Goal: Information Seeking & Learning: Learn about a topic

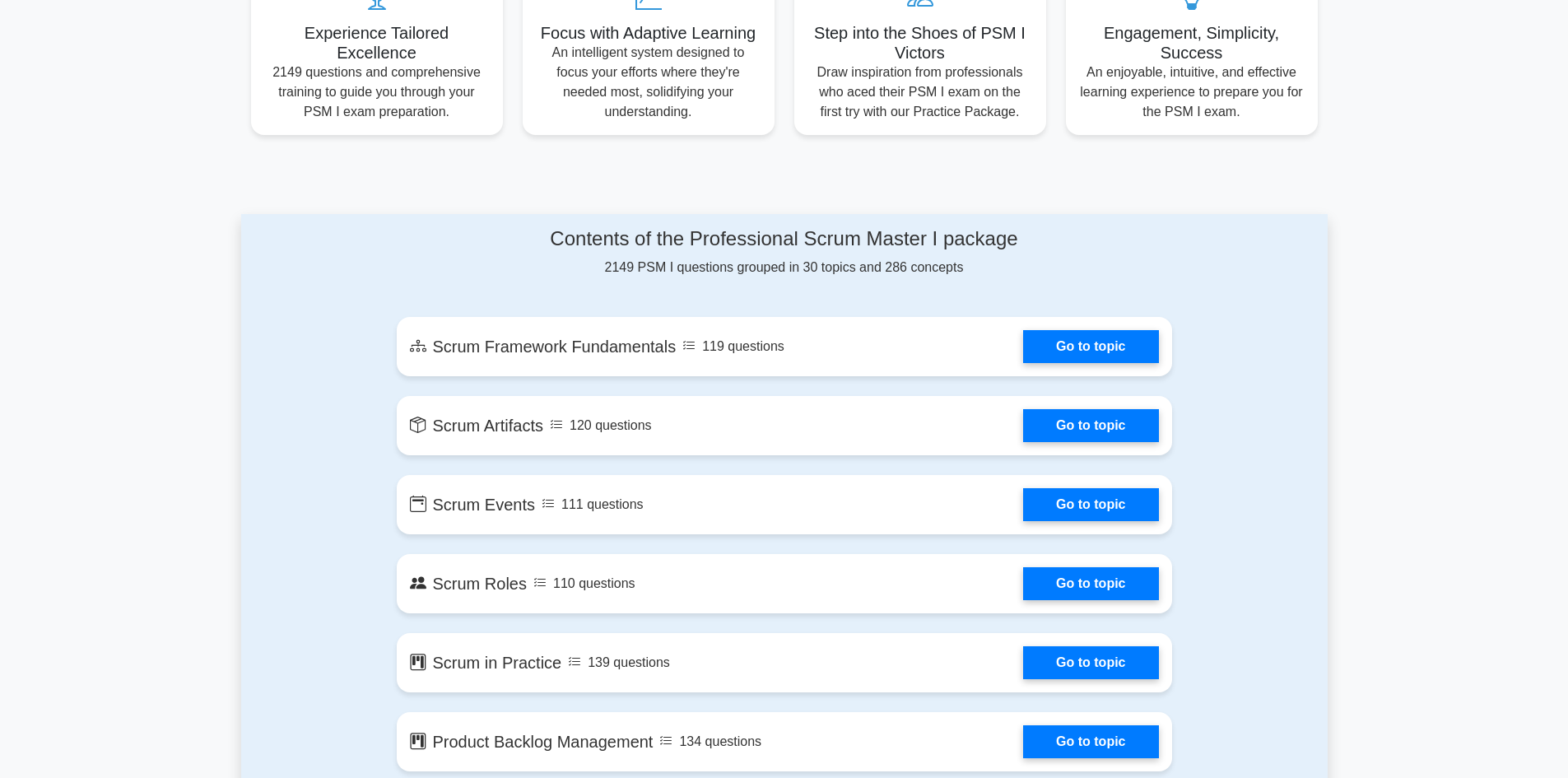
scroll to position [741, 0]
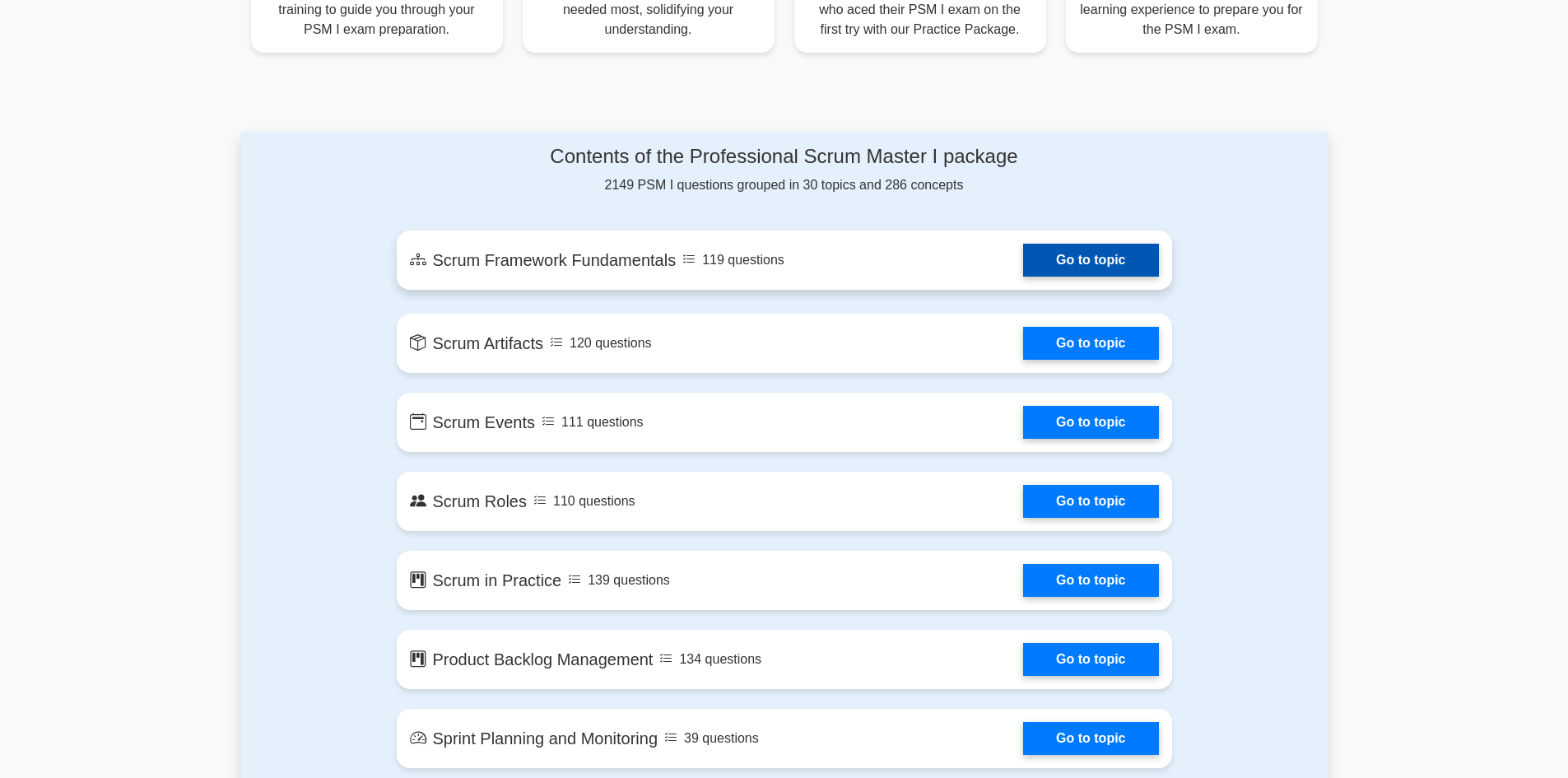
click at [1073, 252] on link "Go to topic" at bounding box center [1091, 260] width 135 height 33
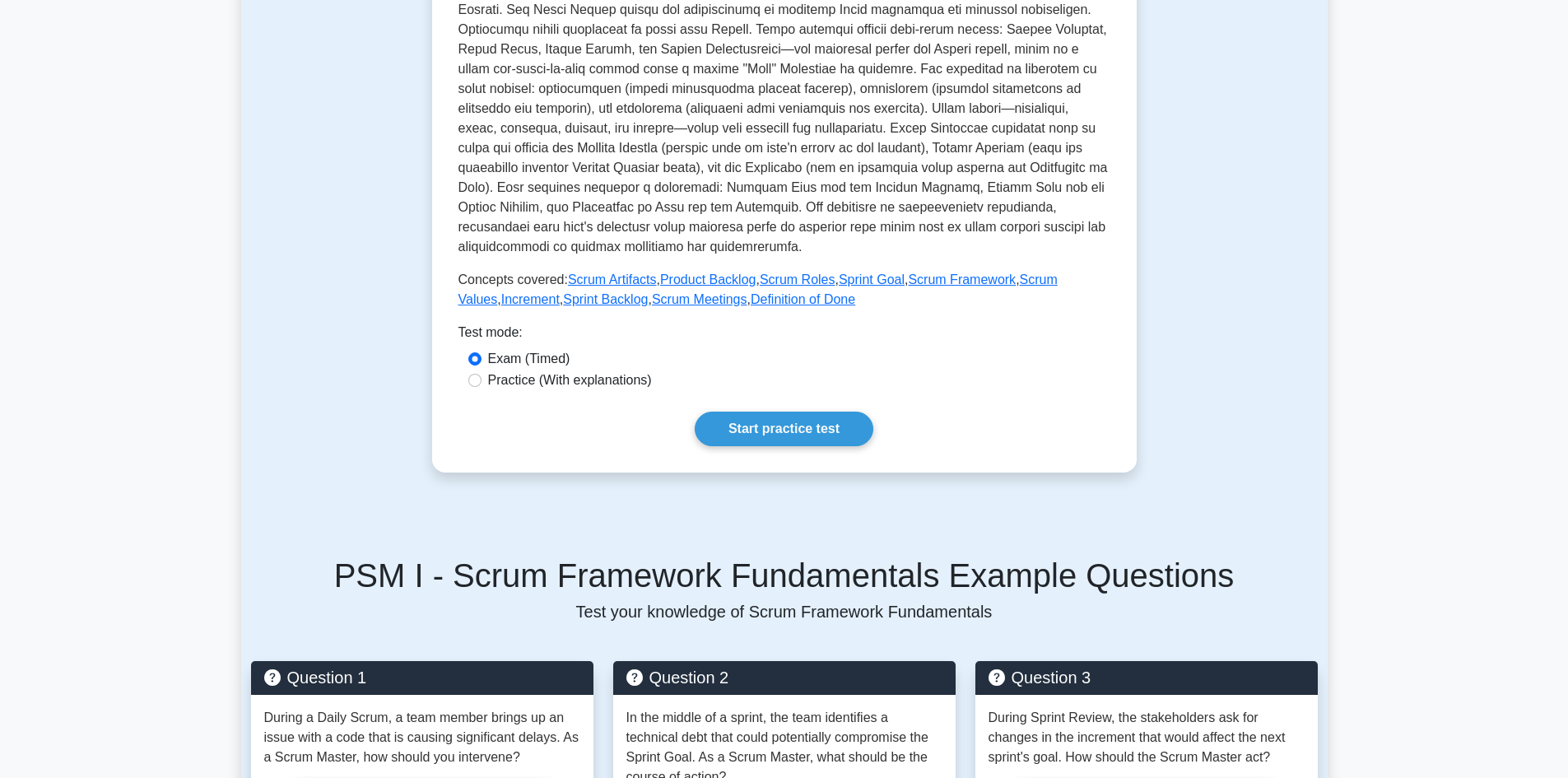
scroll to position [576, 0]
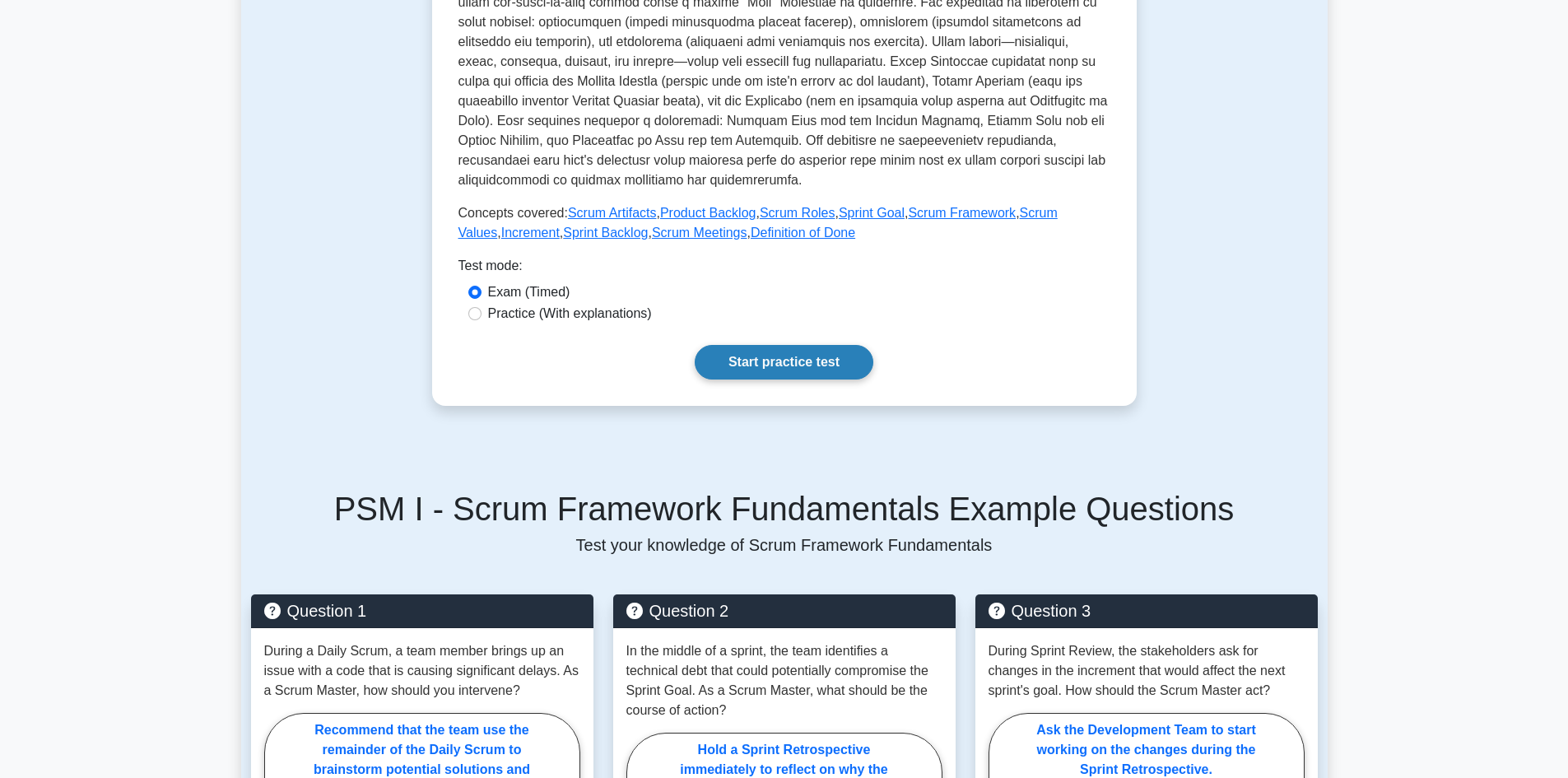
click at [793, 365] on link "Start practice test" at bounding box center [784, 362] width 179 height 35
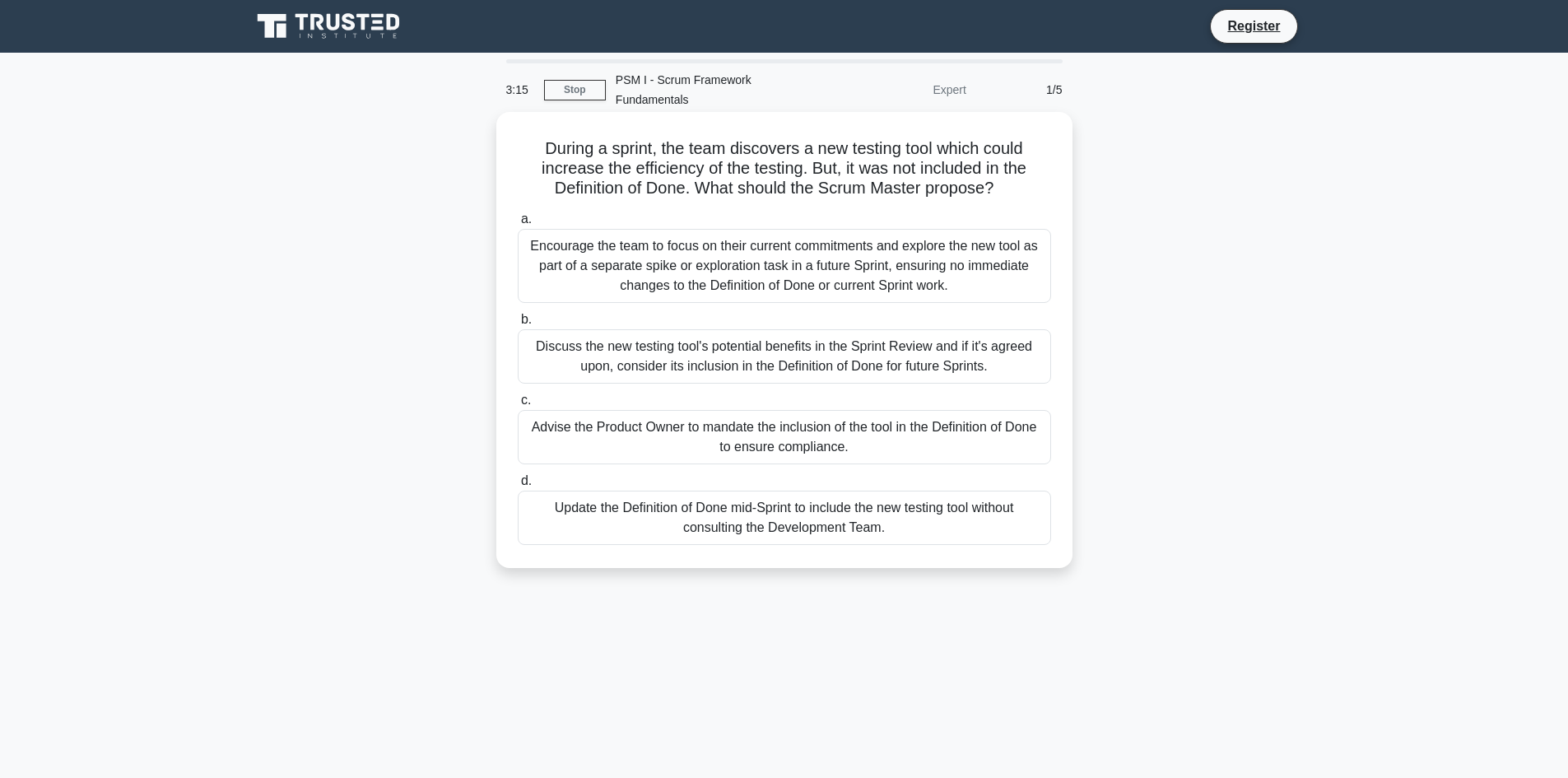
click at [837, 252] on div "Encourage the team to focus on their current commitments and explore the new to…" at bounding box center [784, 265] width 533 height 74
click at [517, 225] on input "a. Encourage the team to focus on their current commitments and explore the new…" at bounding box center [517, 218] width 0 height 10
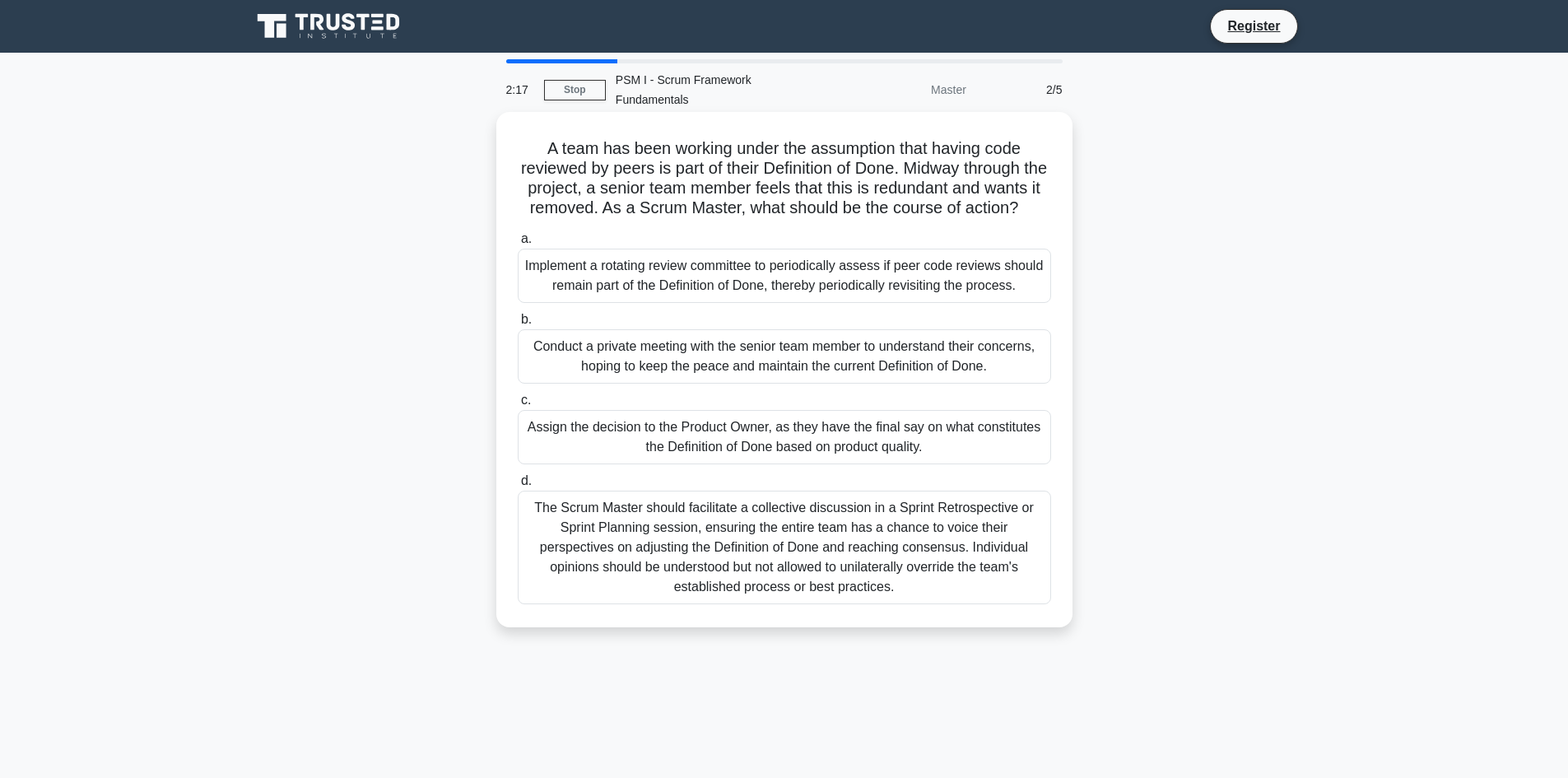
click at [799, 429] on div "Assign the decision to the Product Owner, as they have the final say on what co…" at bounding box center [784, 437] width 533 height 54
click at [517, 406] on input "c. Assign the decision to the Product Owner, as they have the final say on what…" at bounding box center [517, 400] width 0 height 10
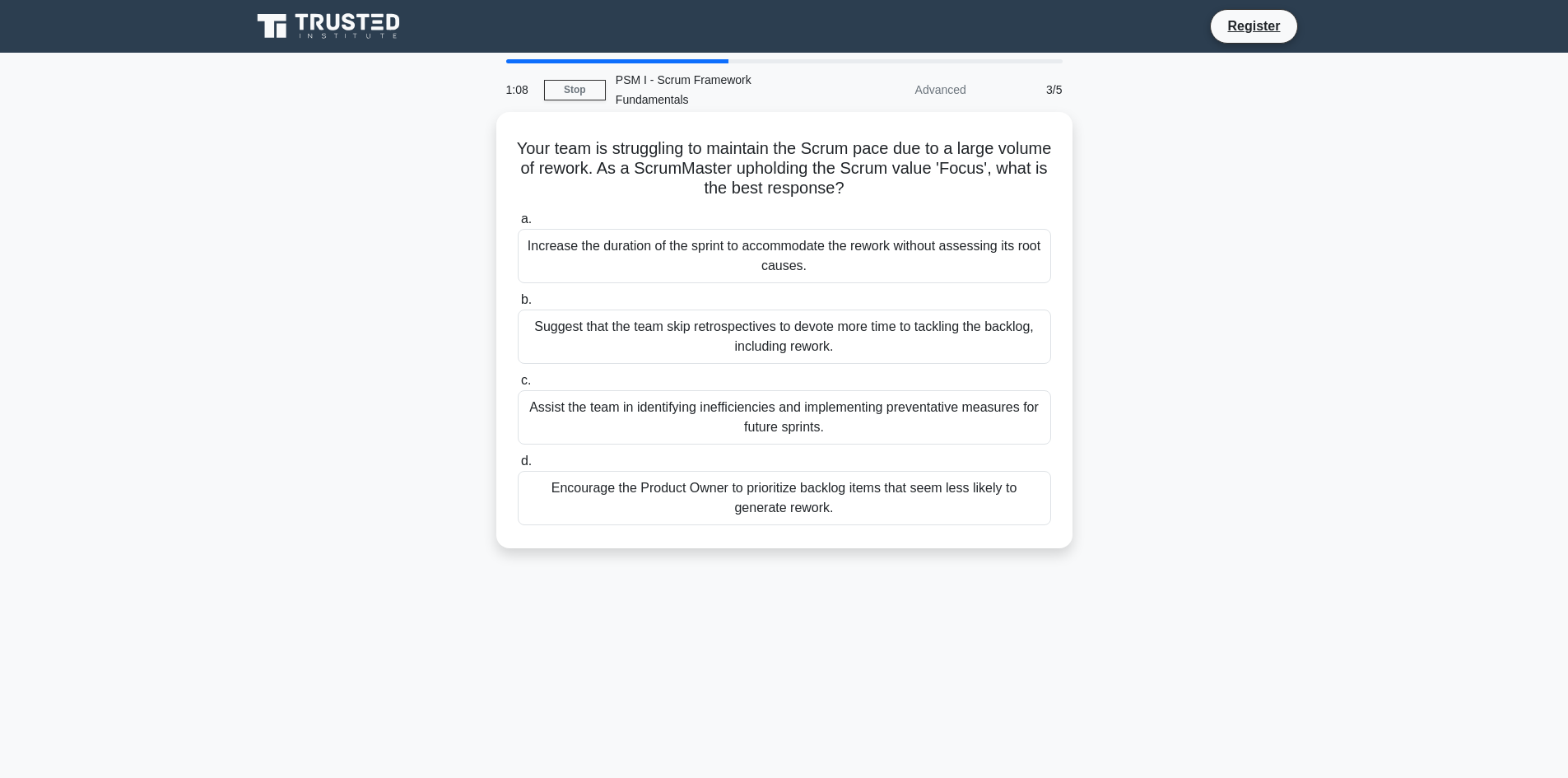
click at [921, 390] on div "Assist the team in identifying inefficiencies and implementing preventative mea…" at bounding box center [784, 417] width 533 height 54
click at [517, 386] on input "c. Assist the team in identifying inefficiencies and implementing preventative …" at bounding box center [517, 380] width 0 height 10
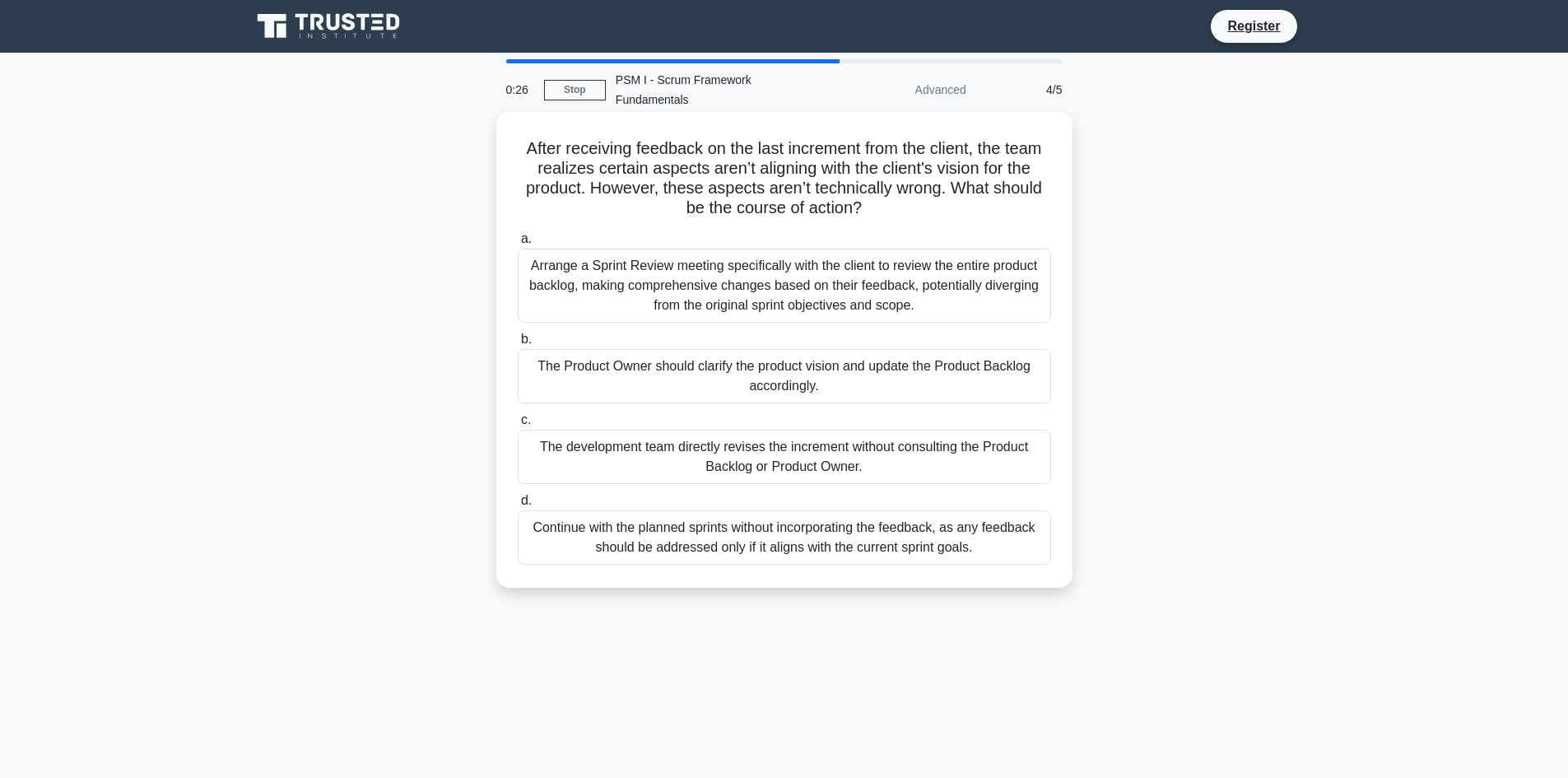
click at [897, 352] on div "The Product Owner should clarify the product vision and update the Product Back…" at bounding box center [784, 376] width 533 height 54
click at [517, 345] on input "b. The Product Owner should clarify the product vision and update the Product B…" at bounding box center [517, 339] width 0 height 10
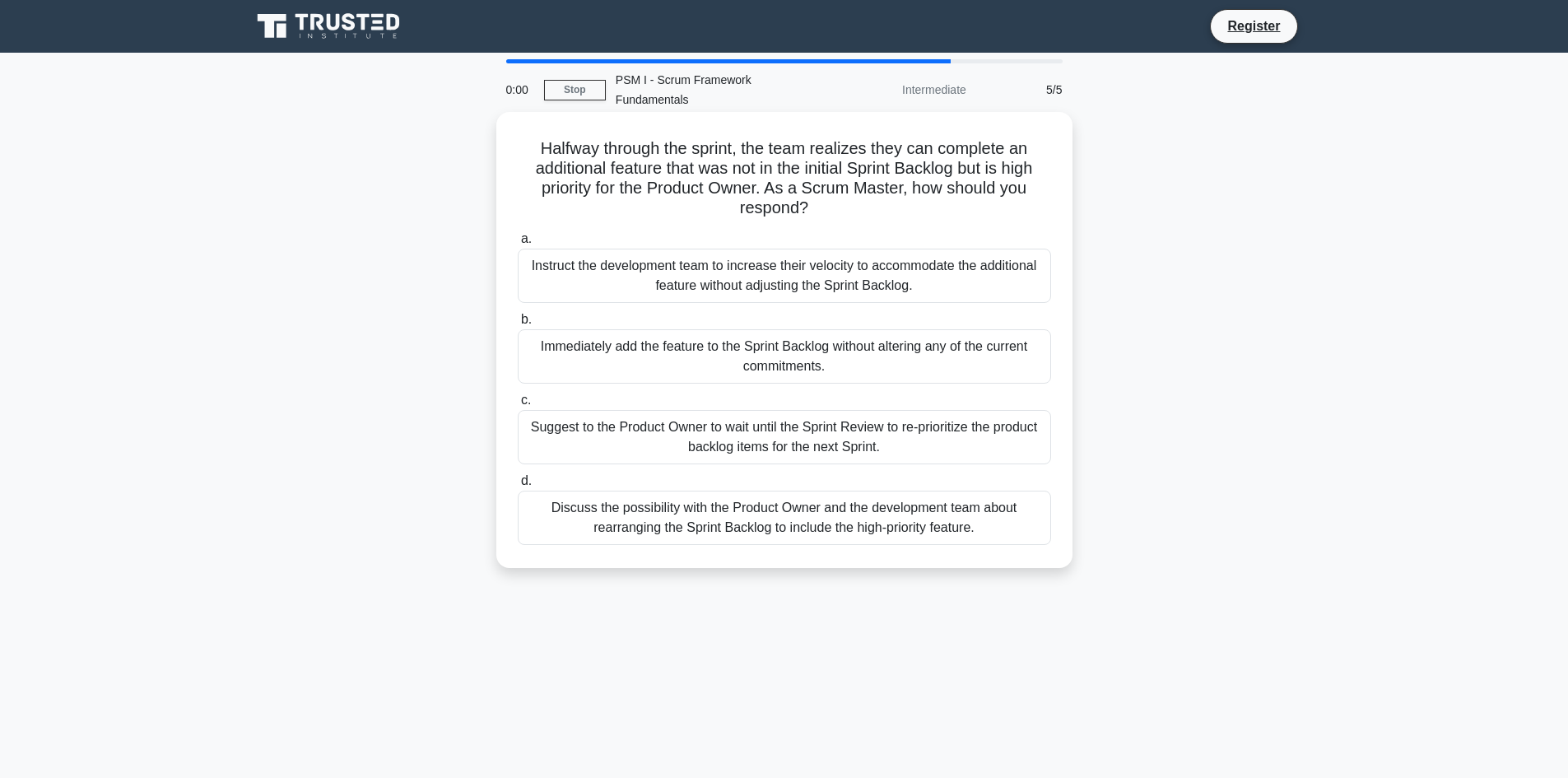
click at [844, 410] on div "Suggest to the Product Owner to wait until the Sprint Review to re-prioritize t…" at bounding box center [784, 437] width 533 height 54
click at [517, 406] on input "c. Suggest to the Product Owner to wait until the Sprint Review to re-prioritiz…" at bounding box center [517, 400] width 0 height 10
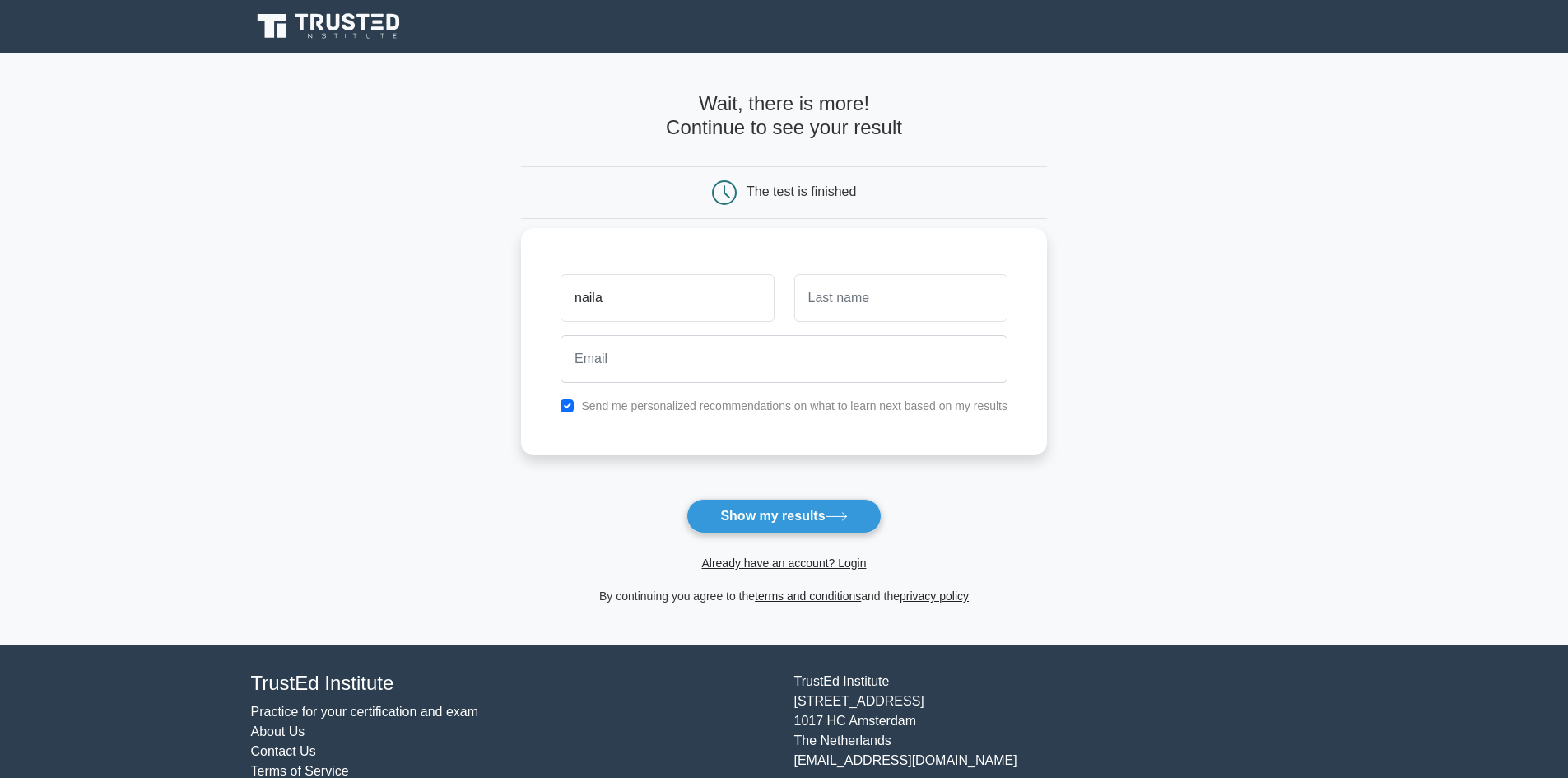
type input "naila"
click at [853, 303] on input "text" at bounding box center [900, 297] width 213 height 48
type input "[PERSON_NAME]"
click at [726, 361] on input "email" at bounding box center [784, 358] width 447 height 48
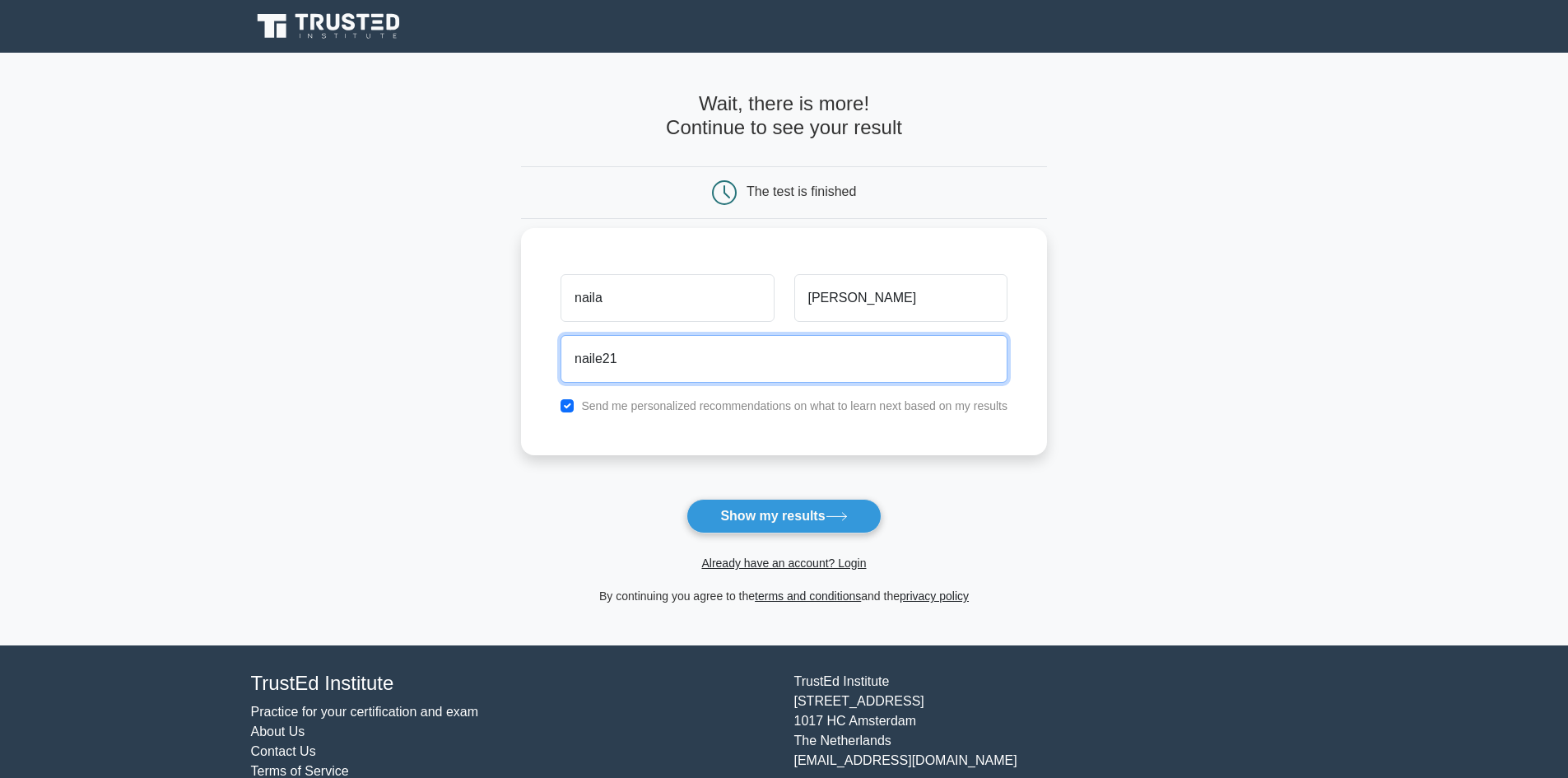
type input "[EMAIL_ADDRESS][DOMAIN_NAME]"
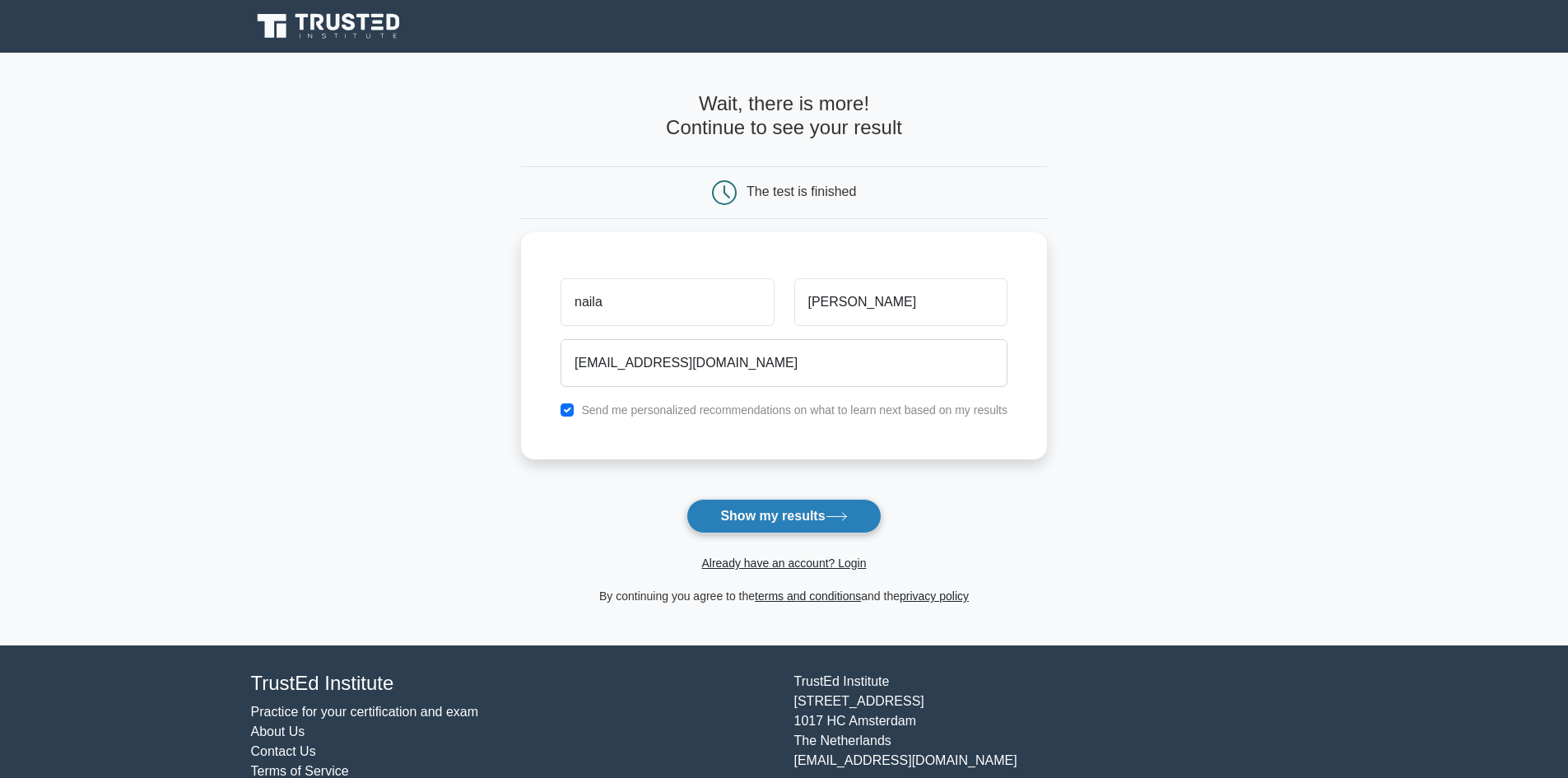
click at [799, 520] on button "Show my results" at bounding box center [783, 516] width 194 height 35
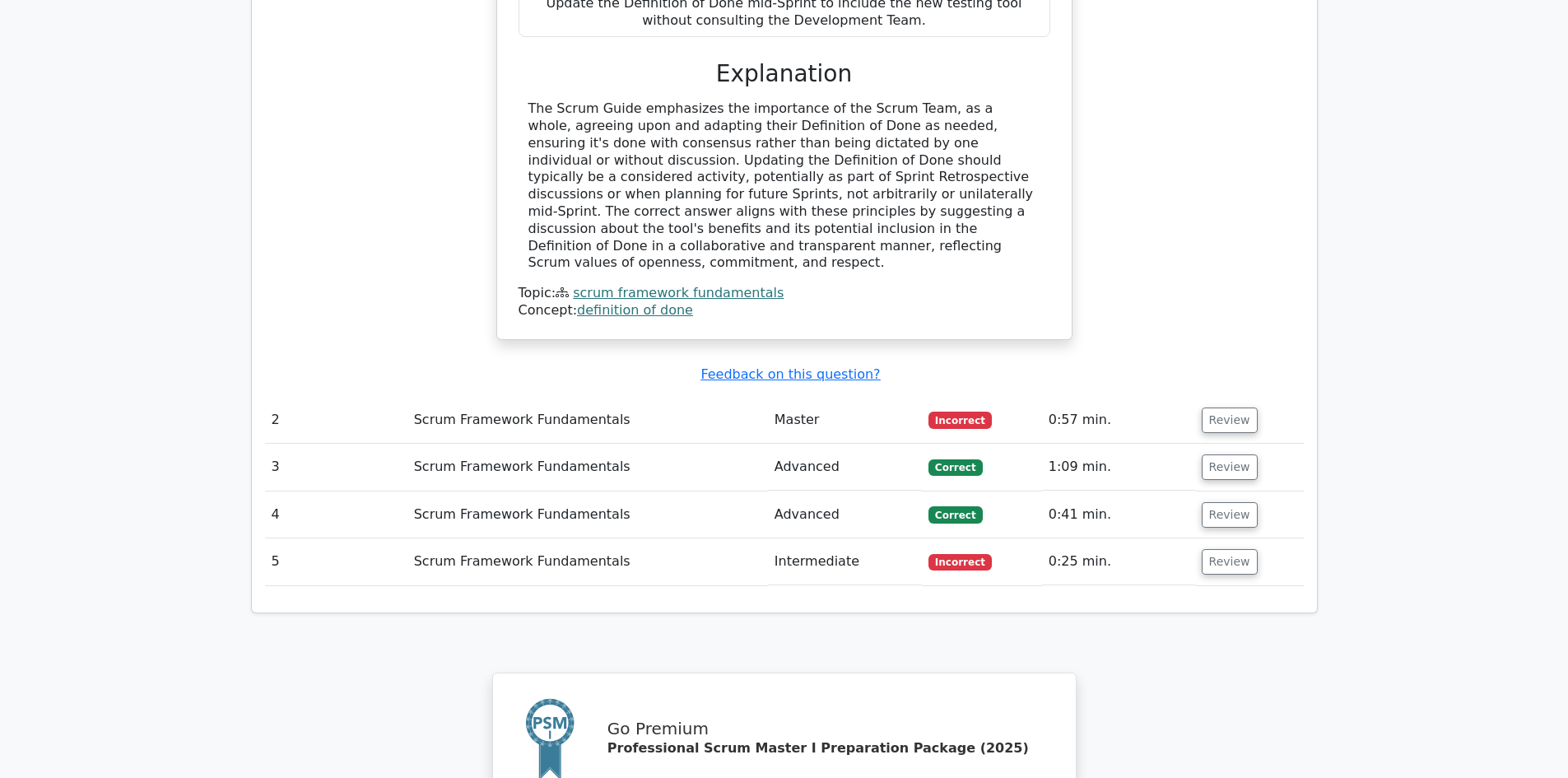
scroll to position [1905, 0]
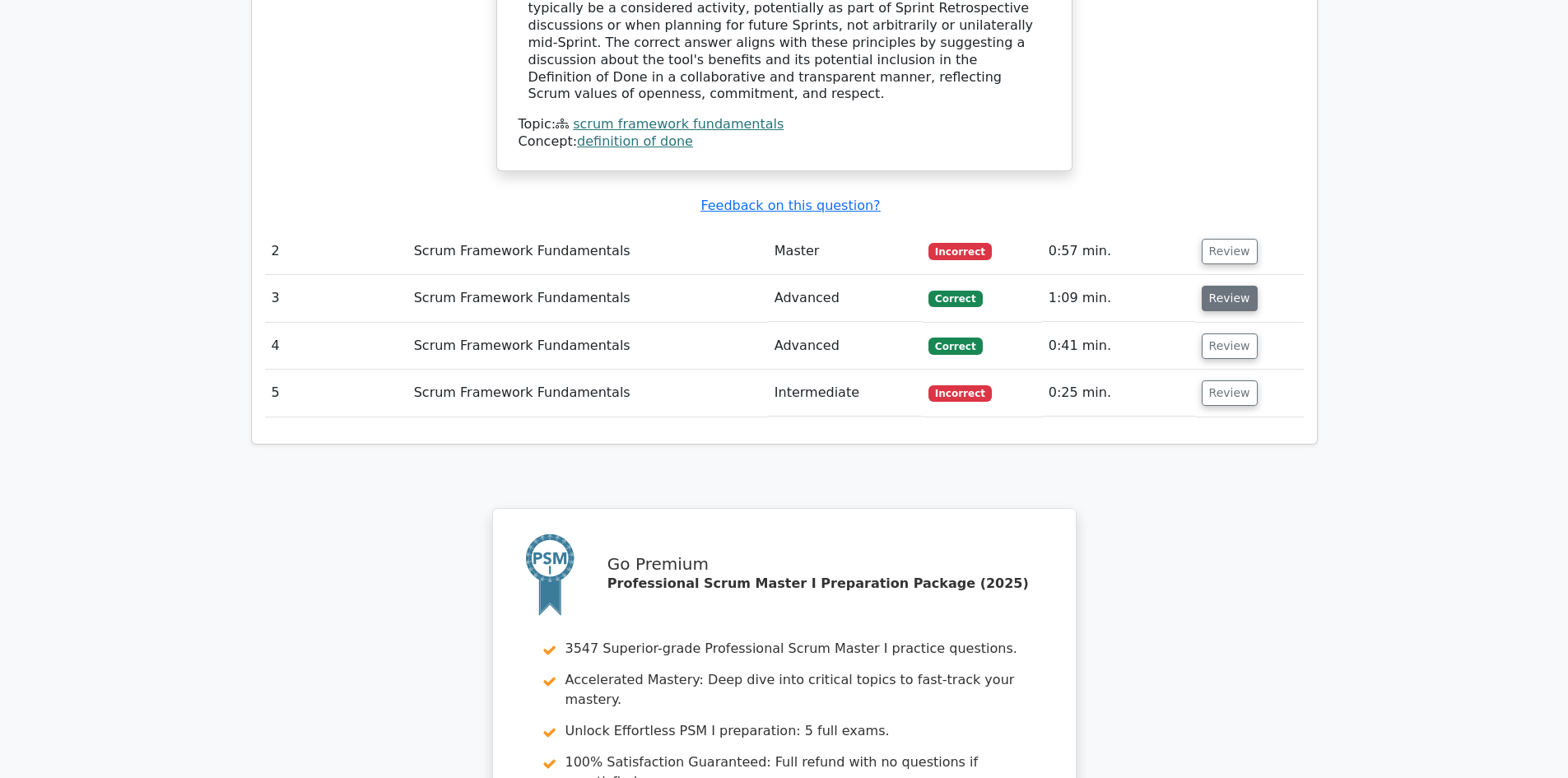
click at [1213, 286] on button "Review" at bounding box center [1230, 298] width 56 height 25
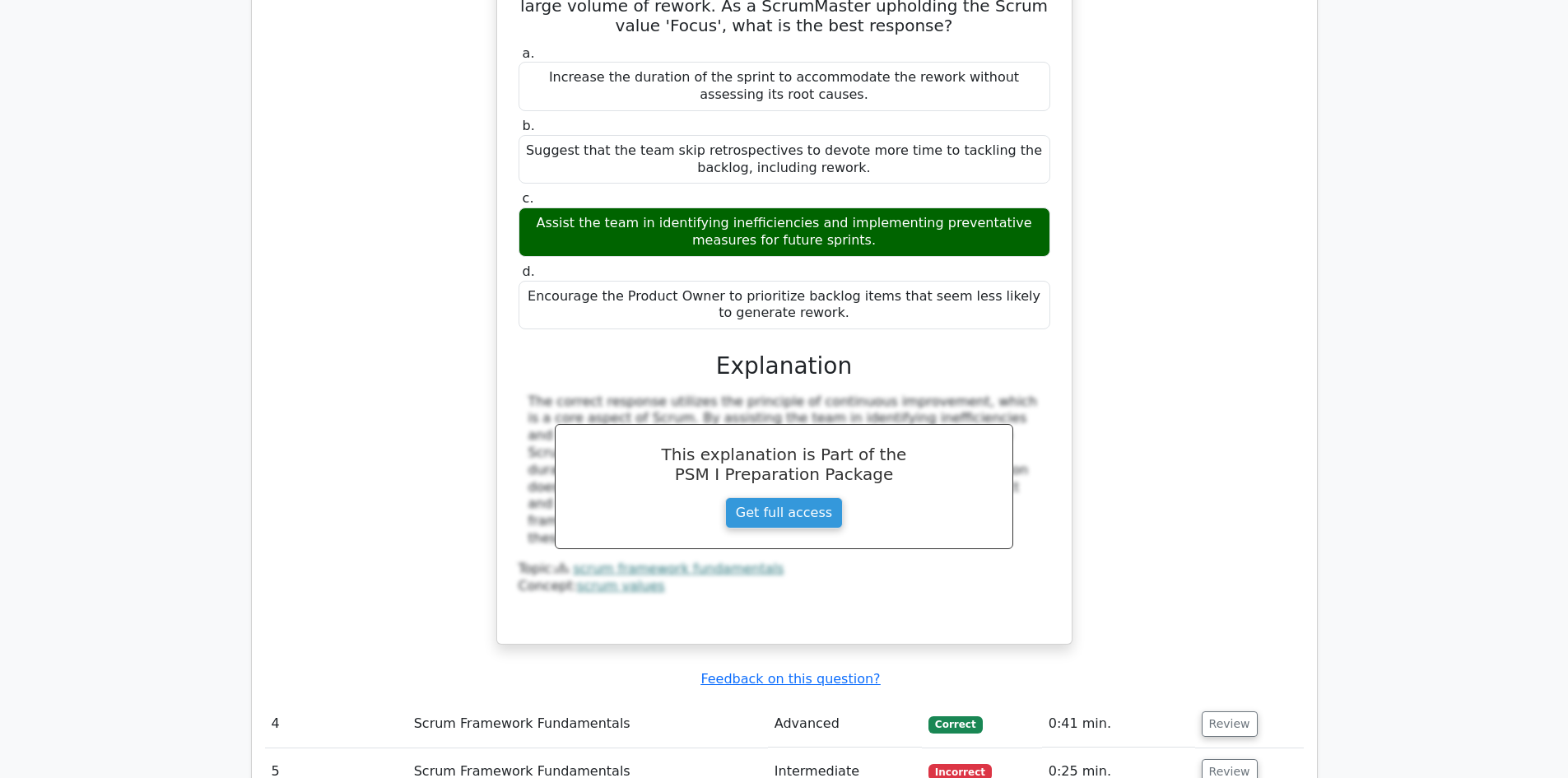
scroll to position [2564, 0]
